Goal: Information Seeking & Learning: Compare options

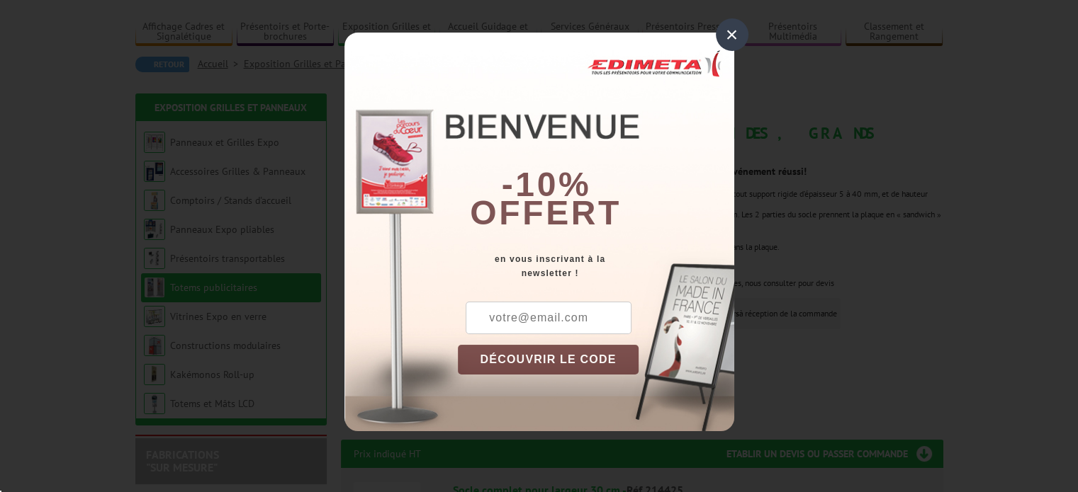
scroll to position [90, 0]
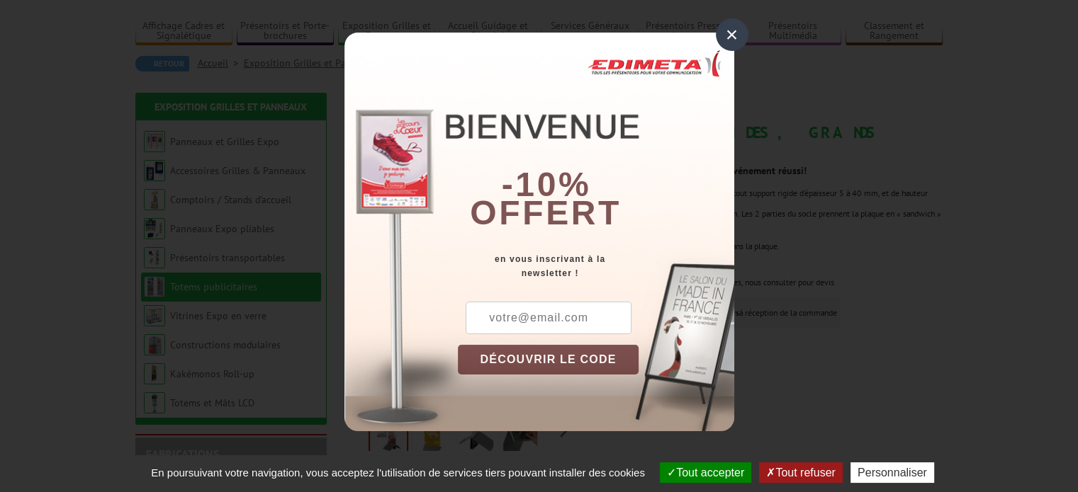
click at [728, 38] on div "×" at bounding box center [732, 34] width 33 height 33
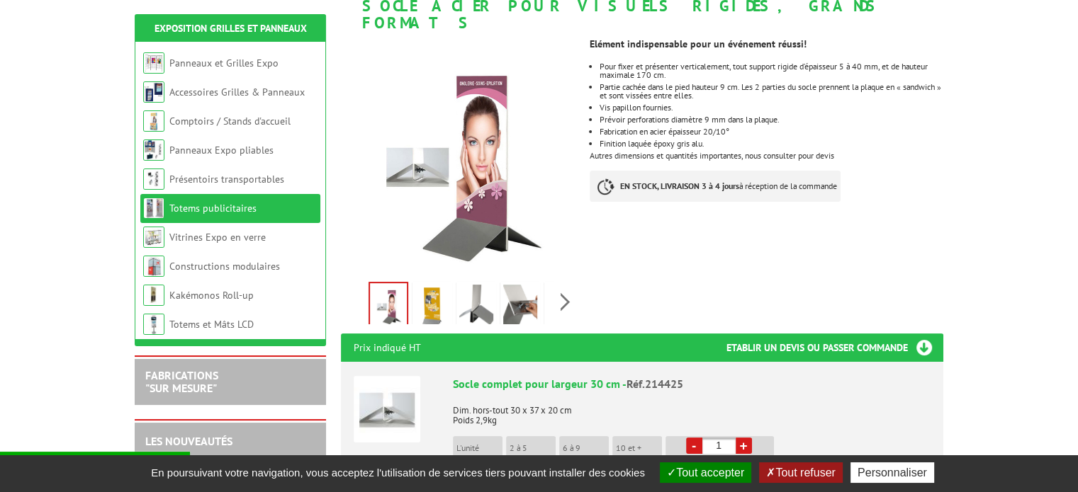
scroll to position [217, 0]
click at [511, 293] on img at bounding box center [520, 306] width 34 height 44
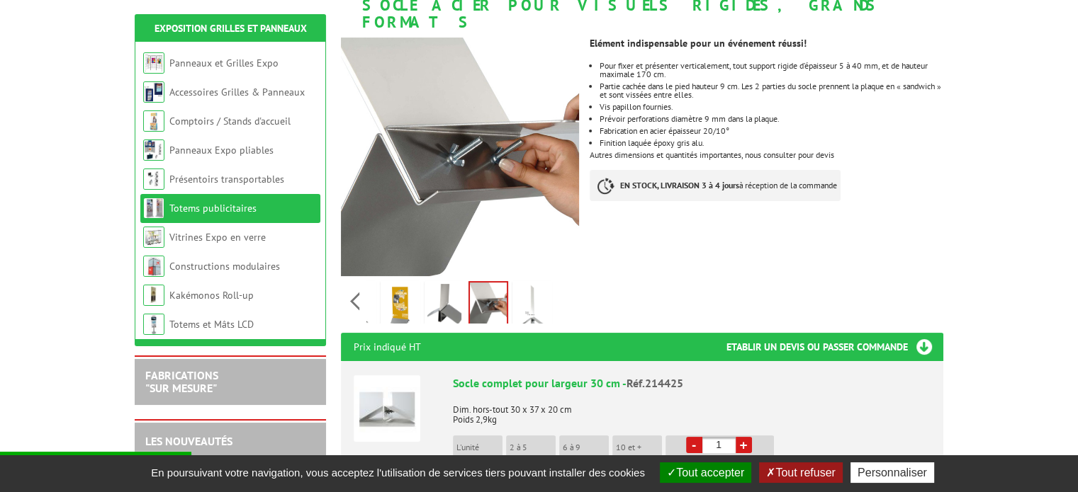
click at [564, 288] on div "Previous Next" at bounding box center [460, 301] width 239 height 50
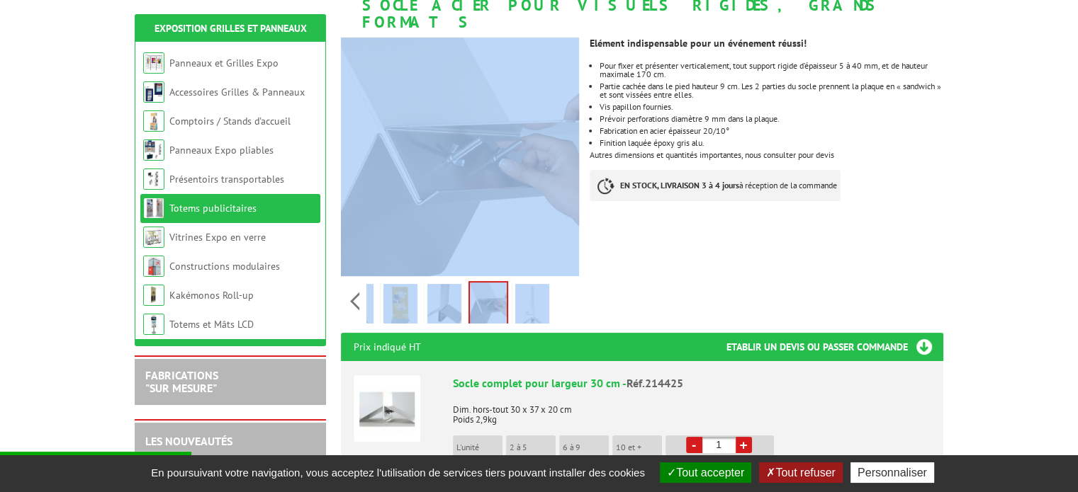
click at [564, 288] on div "Previous Next" at bounding box center [460, 301] width 239 height 50
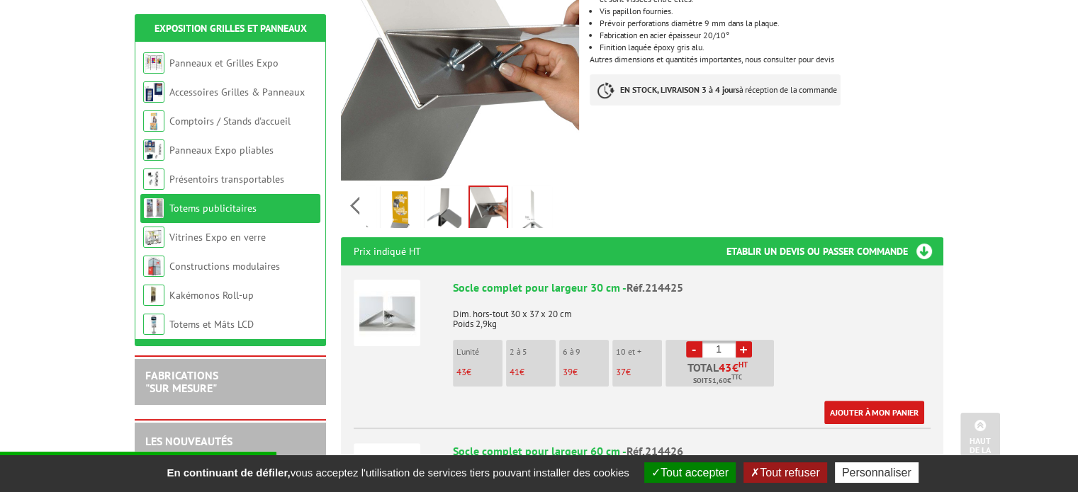
scroll to position [315, 0]
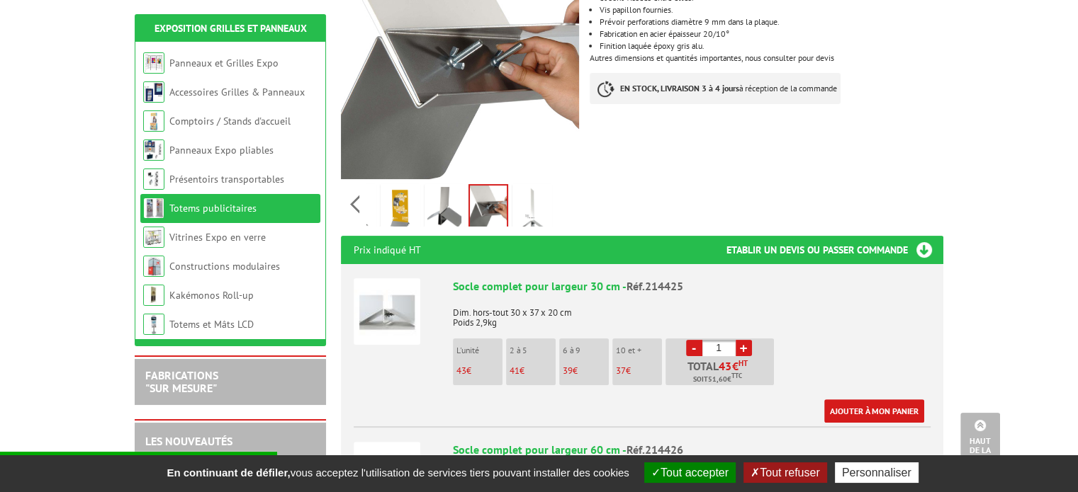
click at [400, 300] on img at bounding box center [387, 311] width 67 height 67
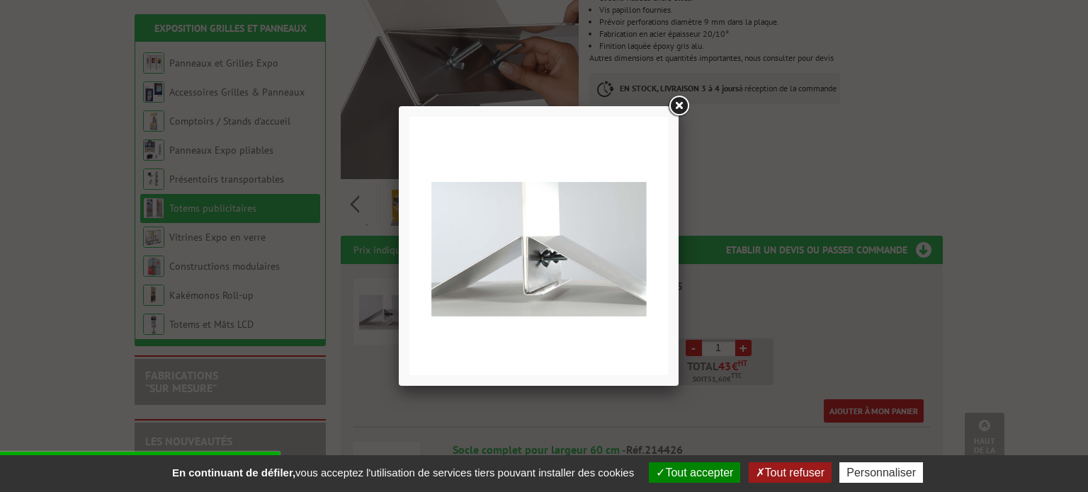
click at [756, 176] on div at bounding box center [544, 246] width 1088 height 492
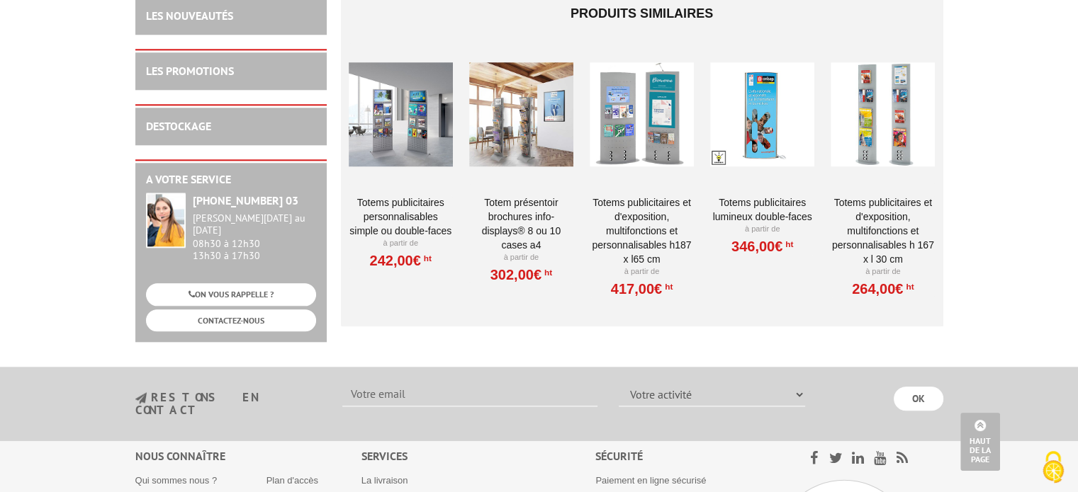
scroll to position [1432, 0]
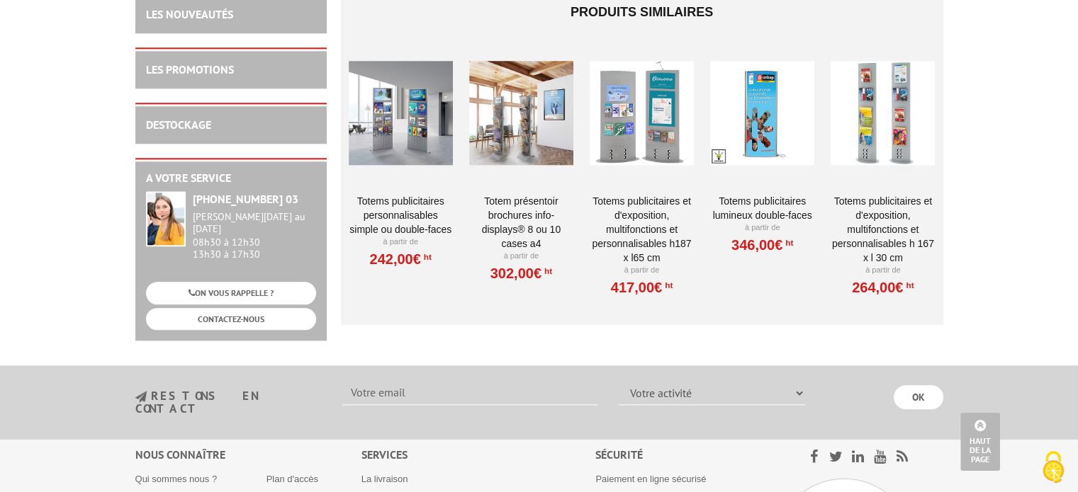
click at [667, 123] on div at bounding box center [641, 113] width 104 height 142
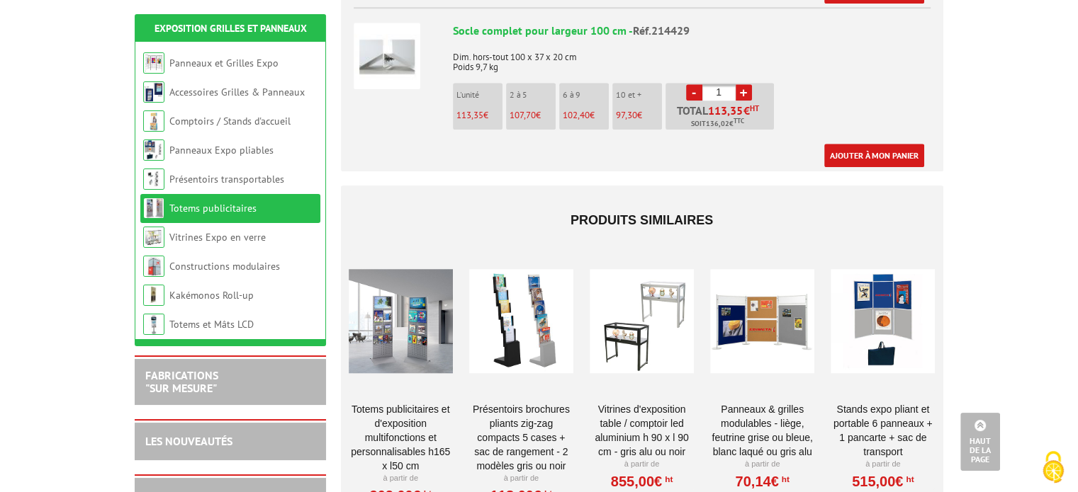
scroll to position [1184, 0]
